Goal: Transaction & Acquisition: Book appointment/travel/reservation

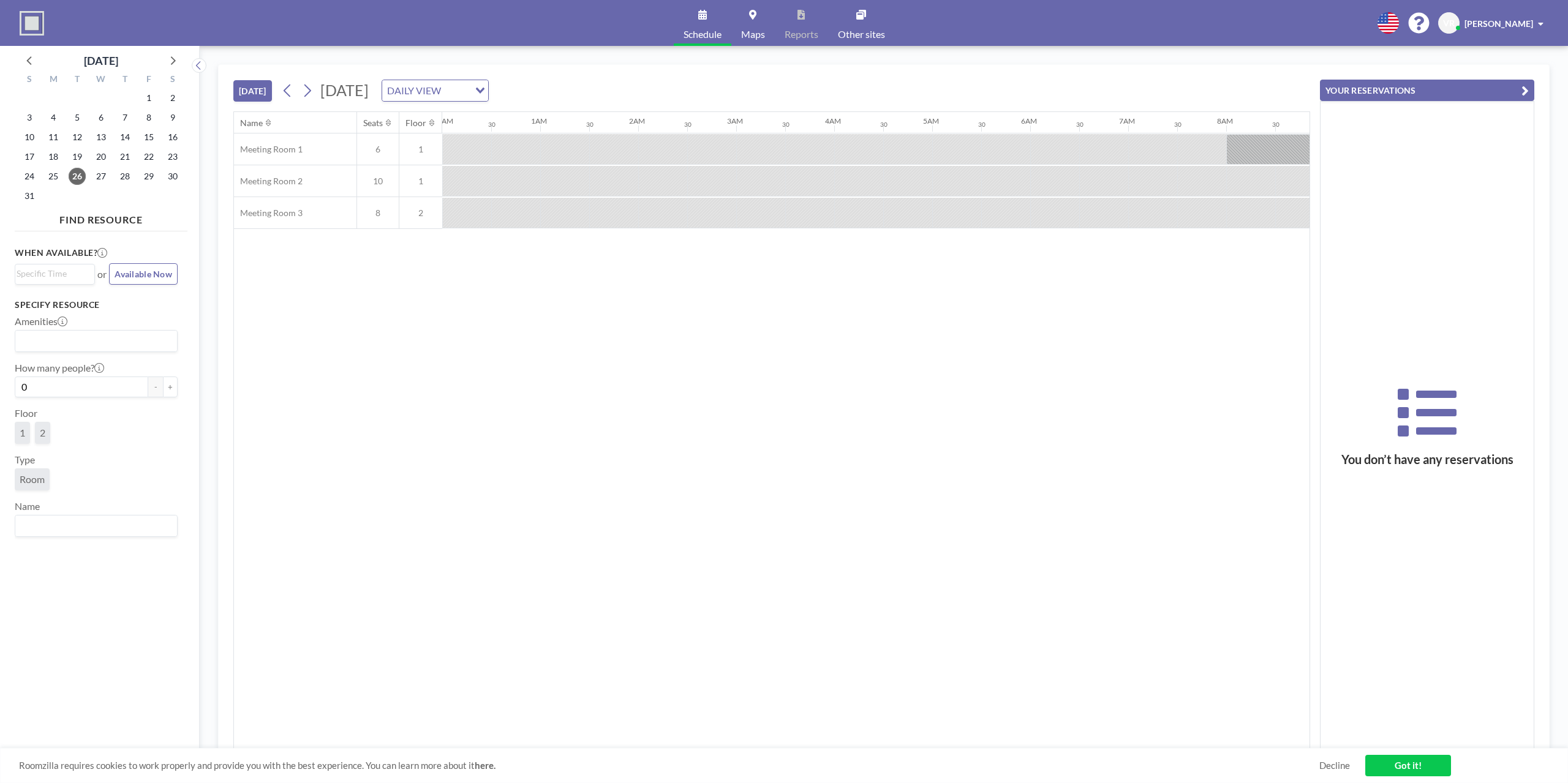
scroll to position [0, 833]
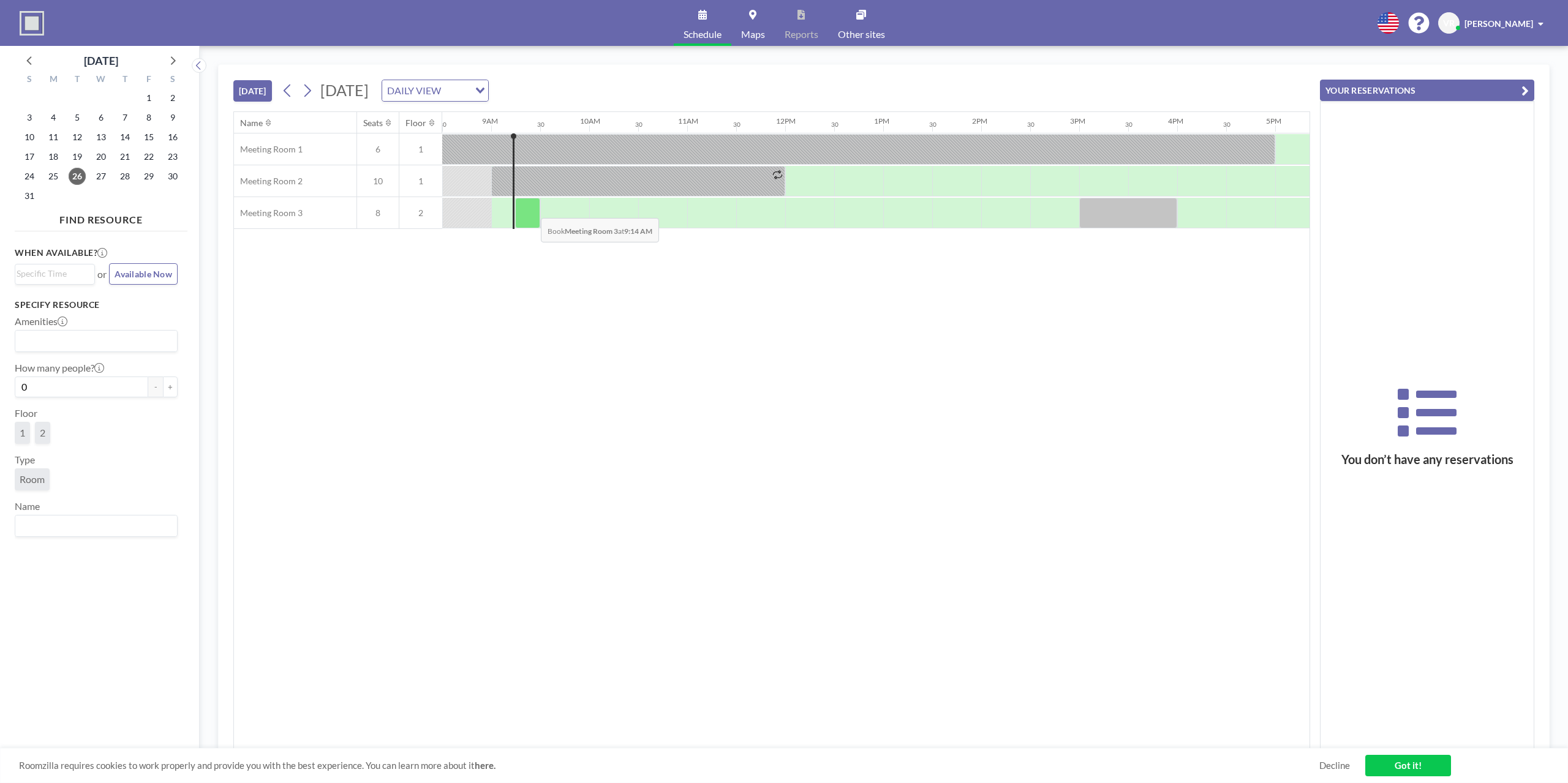
click at [531, 209] on div at bounding box center [527, 213] width 25 height 31
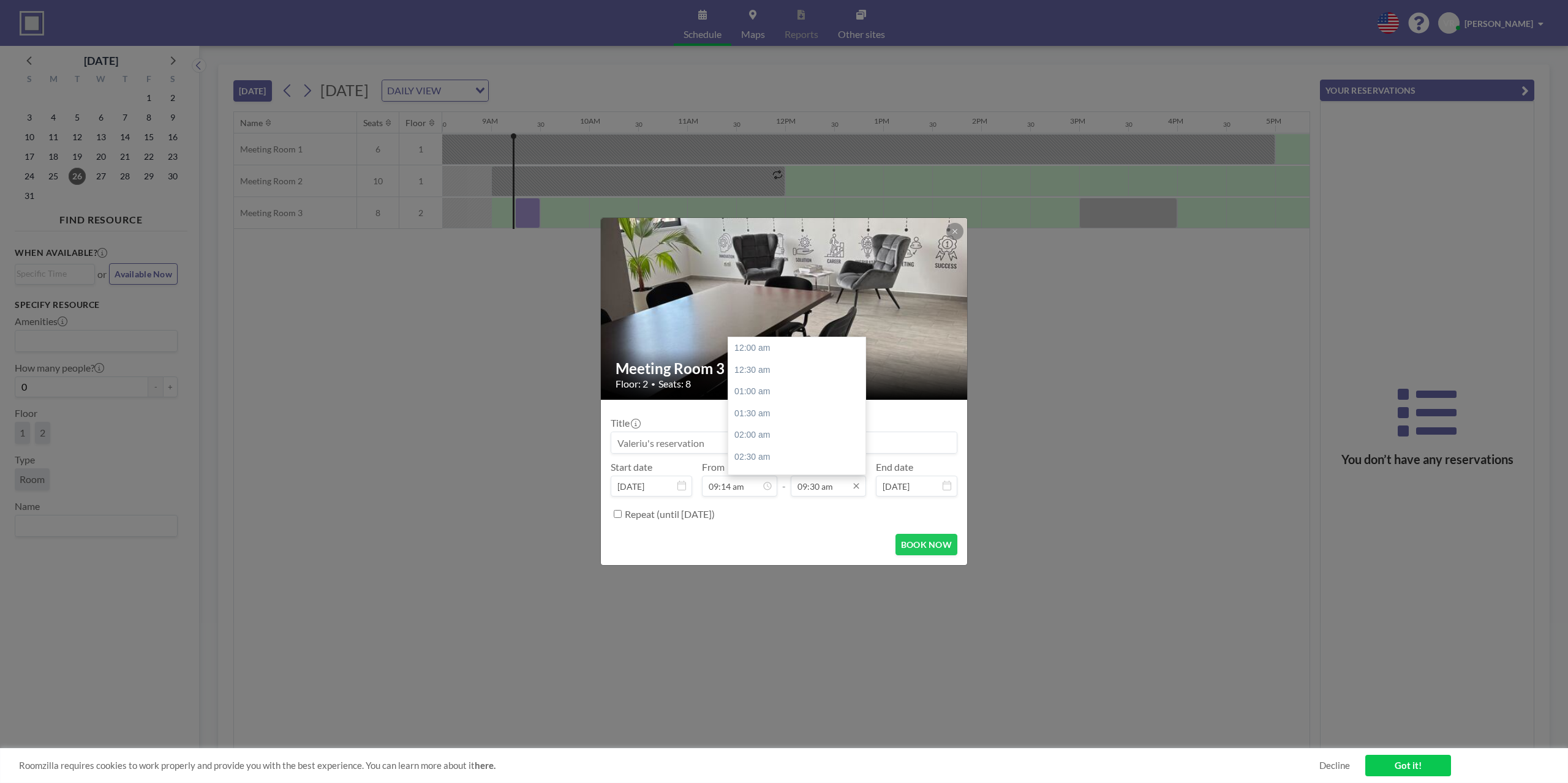
scroll to position [414, 0]
click at [778, 375] on div "10:00 am" at bounding box center [800, 370] width 143 height 22
type input "10:00 am"
click at [929, 539] on button "BOOK NOW" at bounding box center [926, 544] width 62 height 21
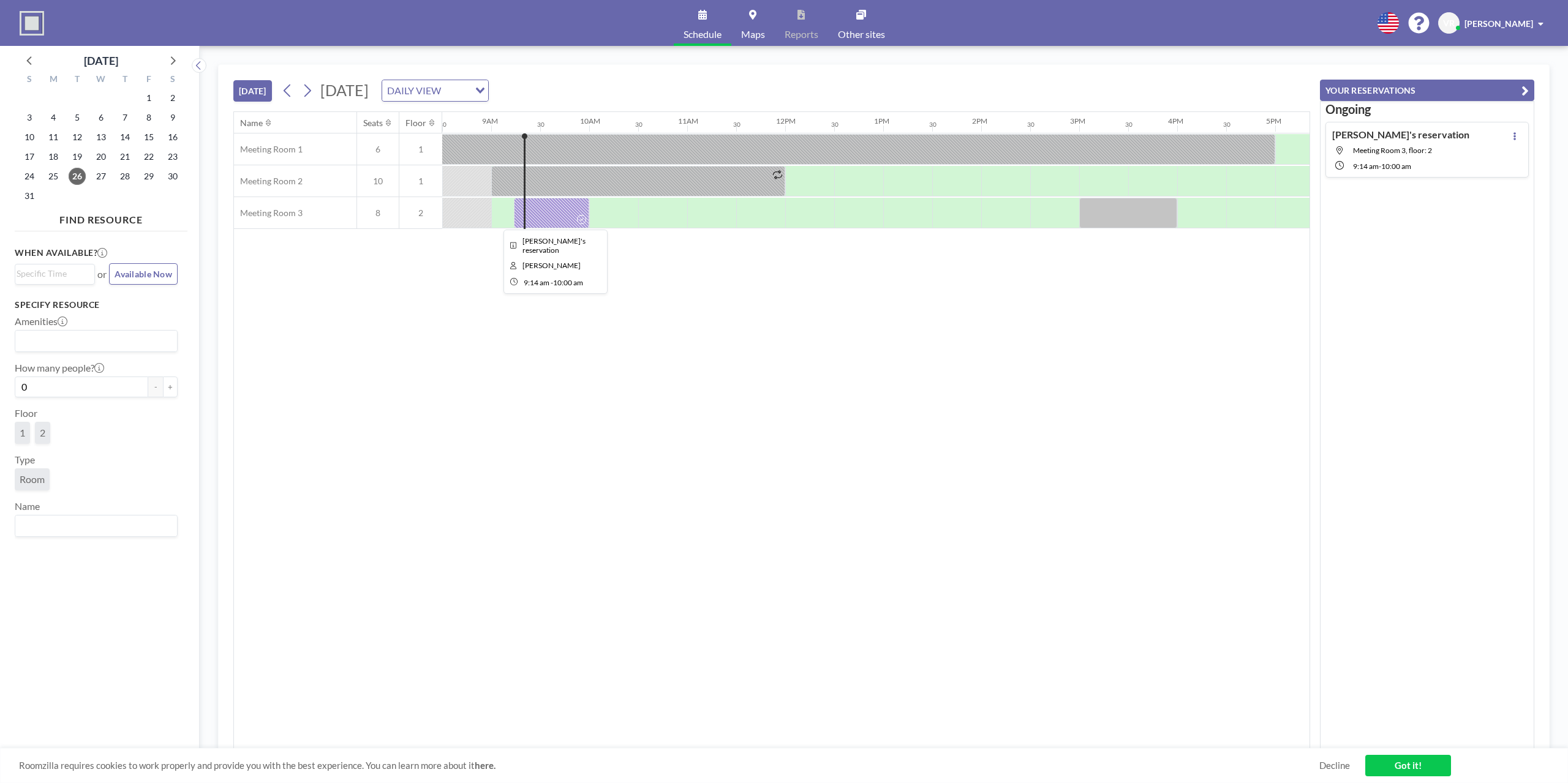
click at [551, 201] on div at bounding box center [551, 213] width 75 height 31
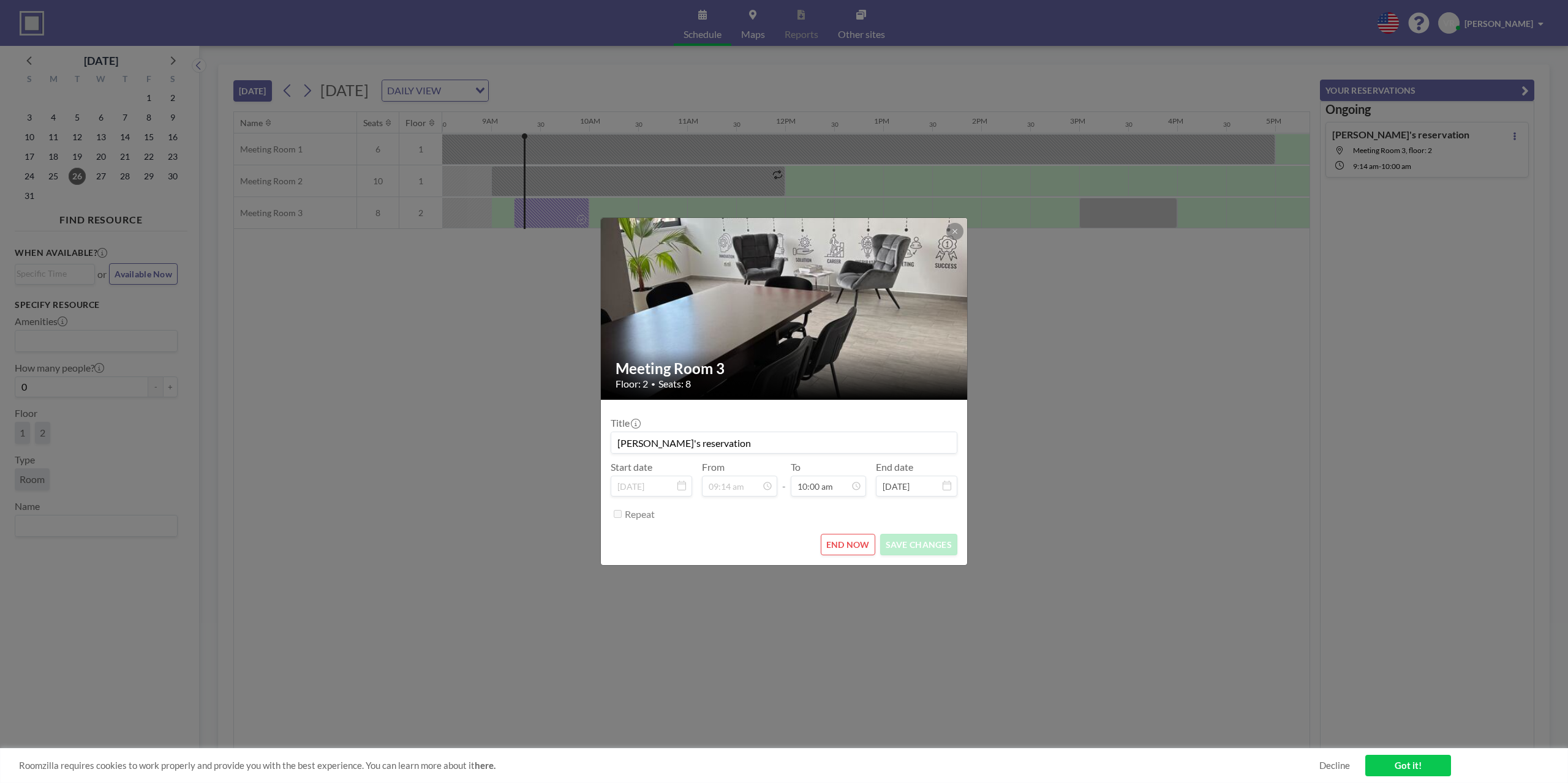
click at [856, 537] on button "END NOW" at bounding box center [848, 544] width 54 height 21
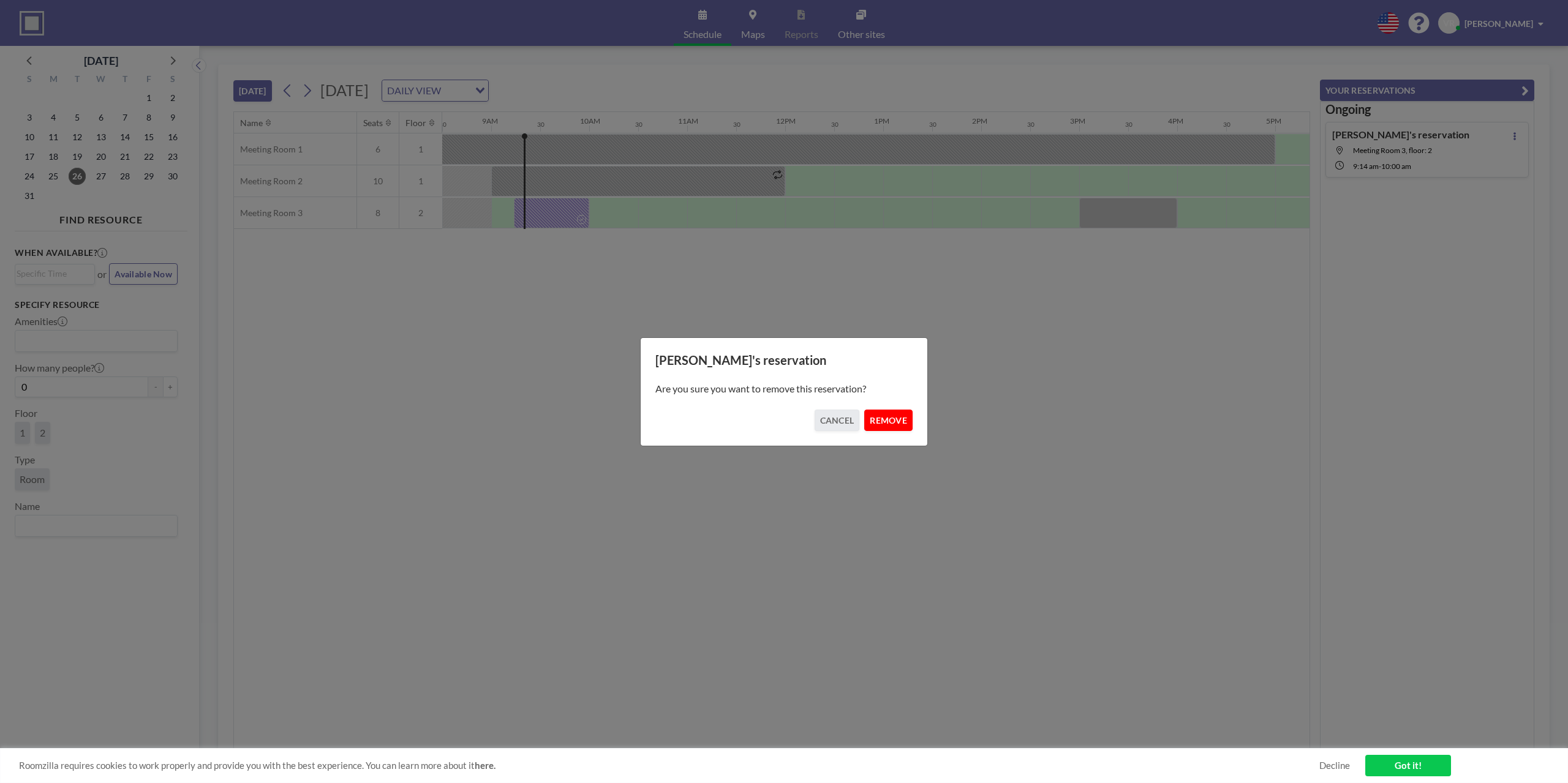
click at [880, 418] on button "REMOVE" at bounding box center [888, 420] width 48 height 21
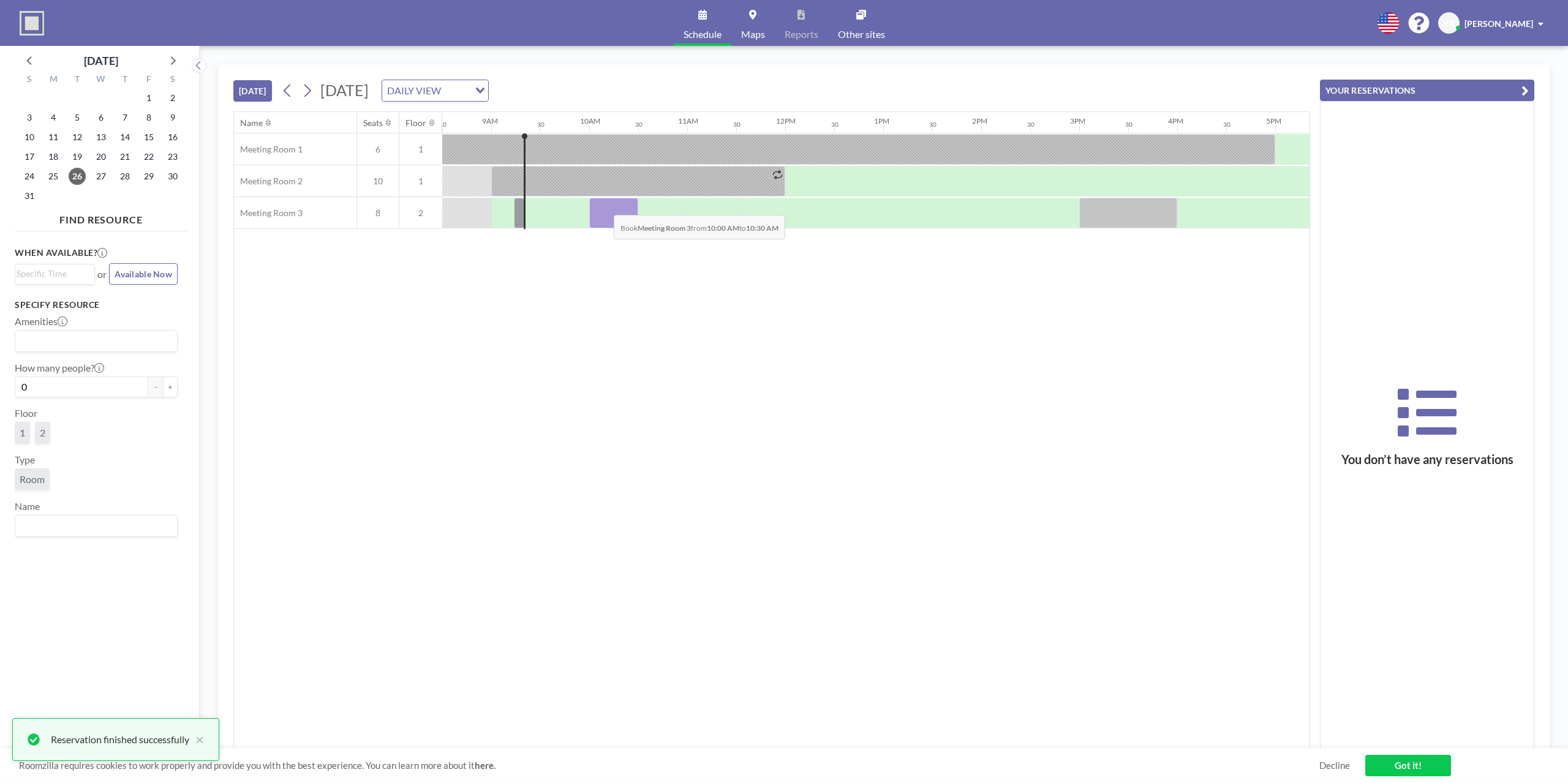
click at [604, 206] on div at bounding box center [614, 213] width 49 height 31
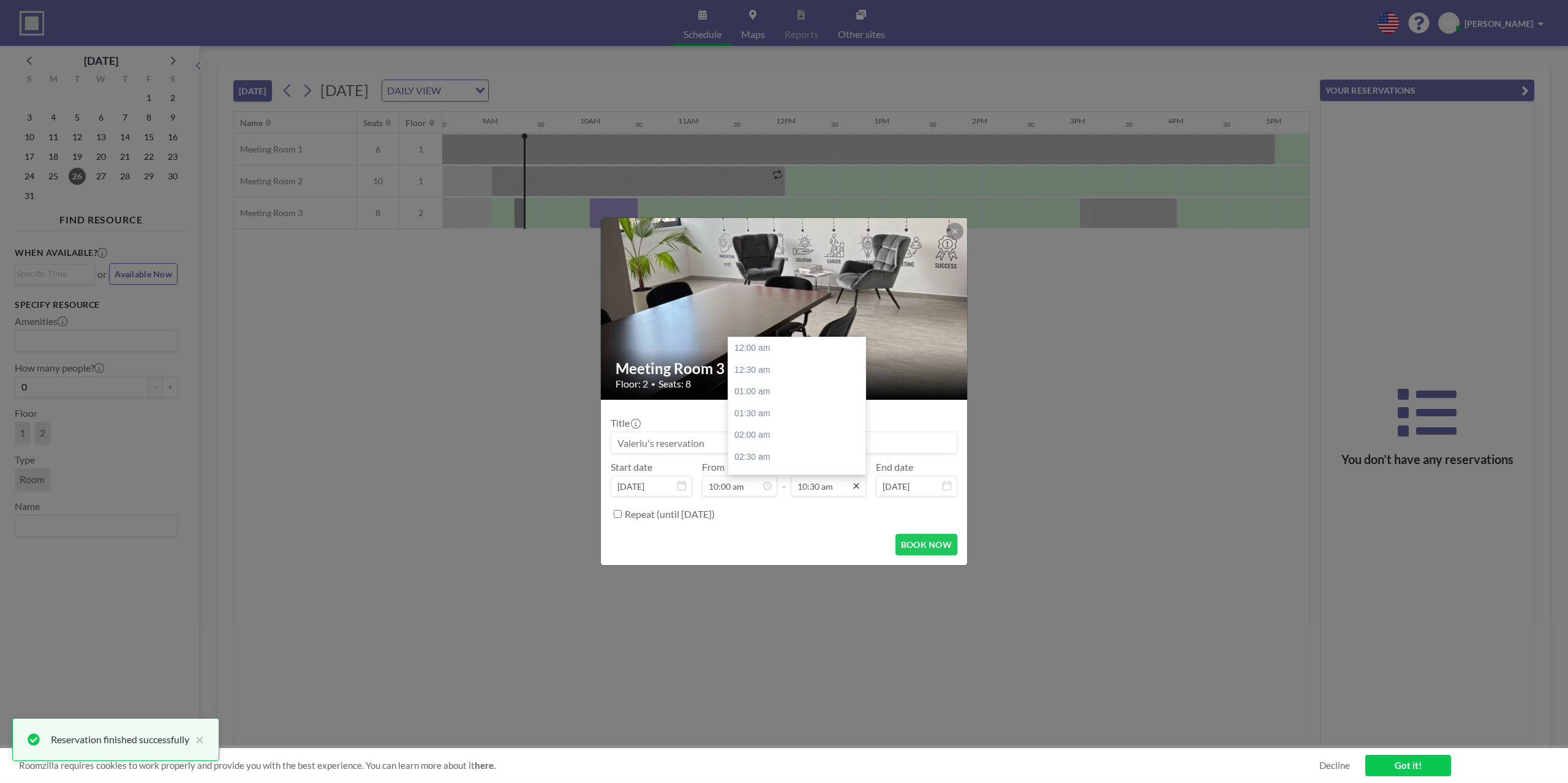
scroll to position [457, 0]
click at [771, 371] on div "11:00 am" at bounding box center [800, 370] width 143 height 22
type input "11:00 am"
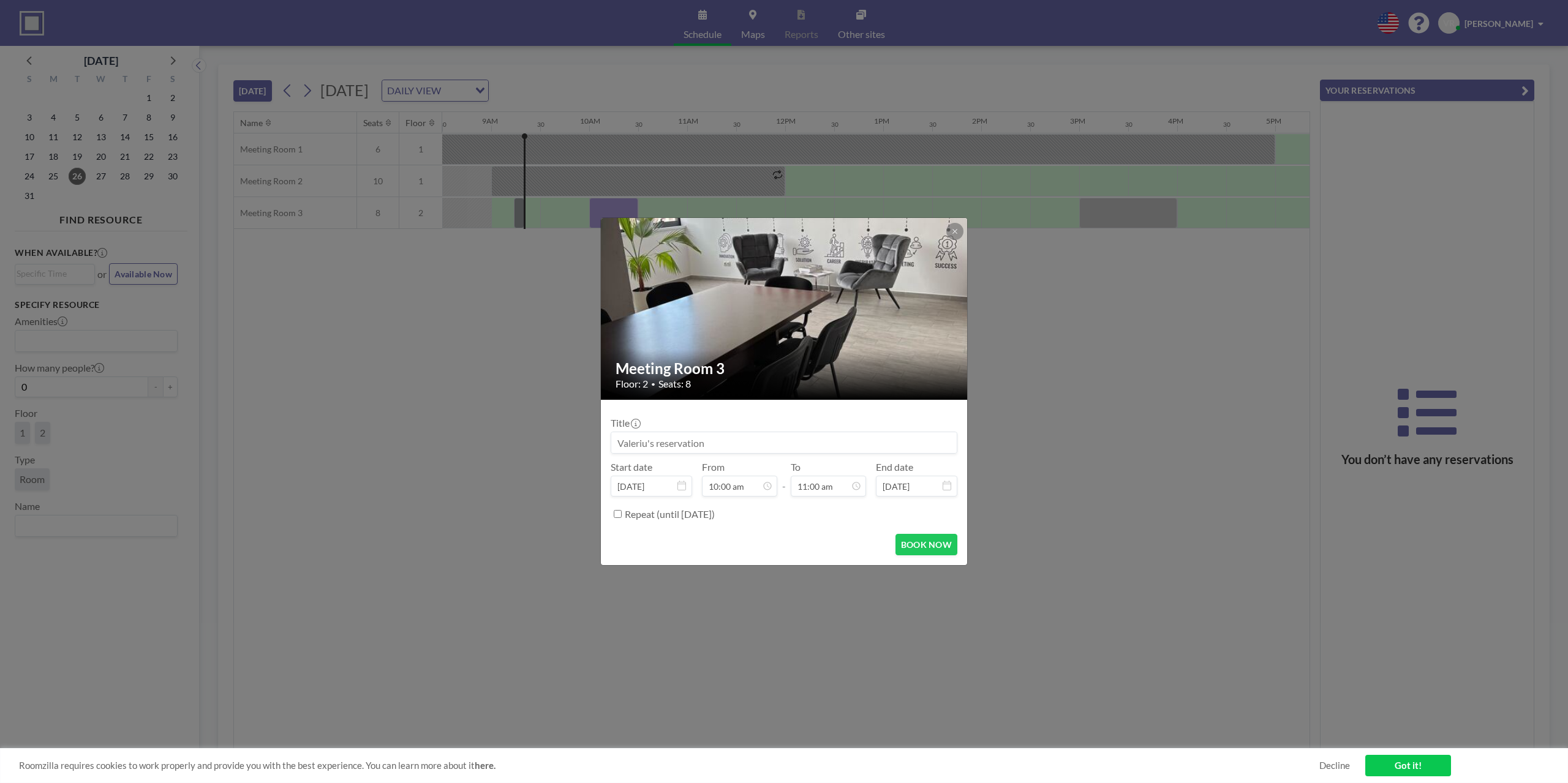
scroll to position [479, 0]
click at [928, 540] on button "BOOK NOW" at bounding box center [926, 544] width 62 height 21
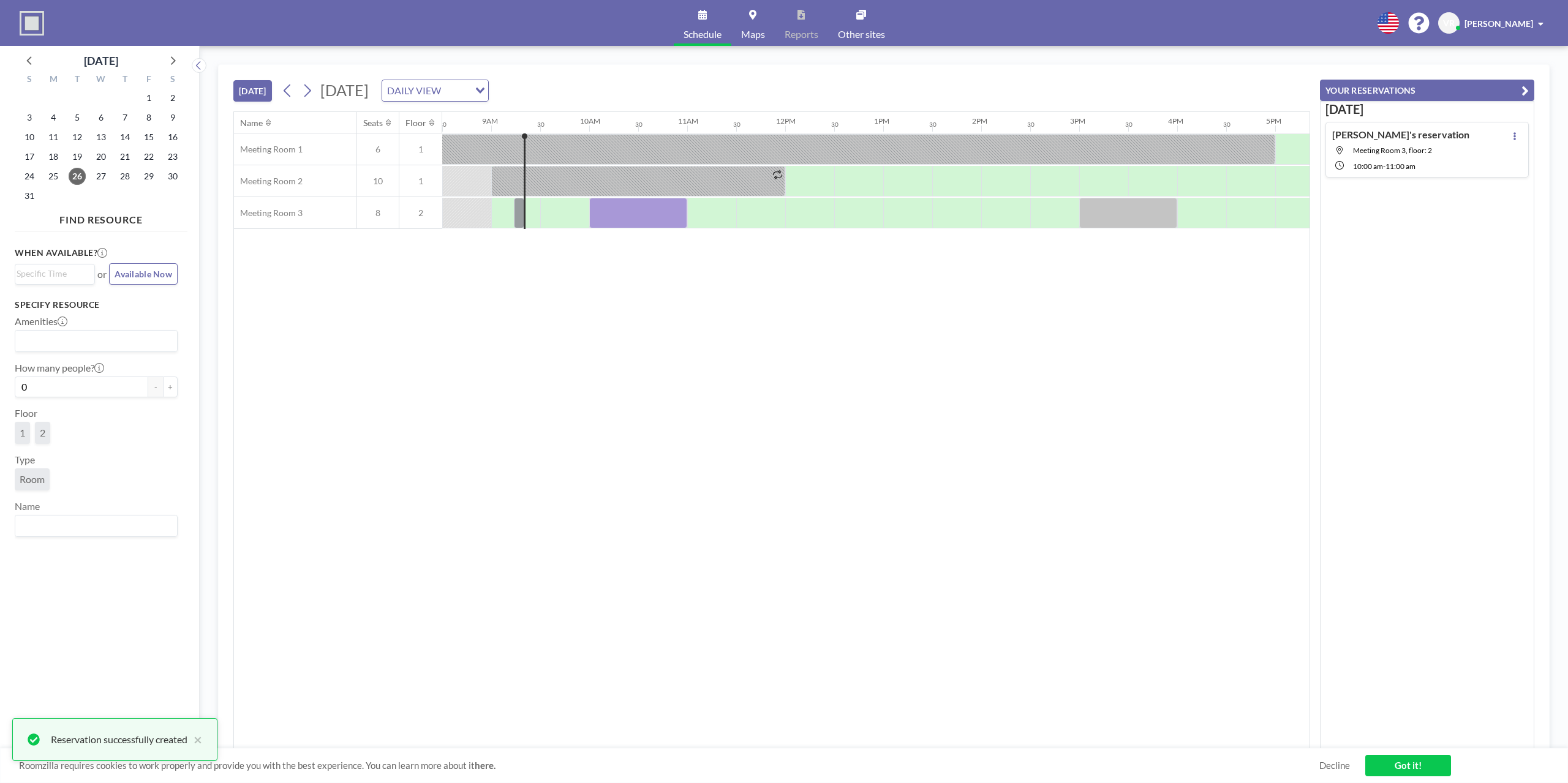
drag, startPoint x: 769, startPoint y: 298, endPoint x: 710, endPoint y: 306, distance: 59.5
click at [771, 298] on div "Name Seats Floor 12AM 30 1AM 30 2AM 30 3AM 30 4AM 30 5AM 30 6AM 30 7AM 30 8AM 3…" at bounding box center [771, 430] width 1076 height 637
